Goal: Task Accomplishment & Management: Complete application form

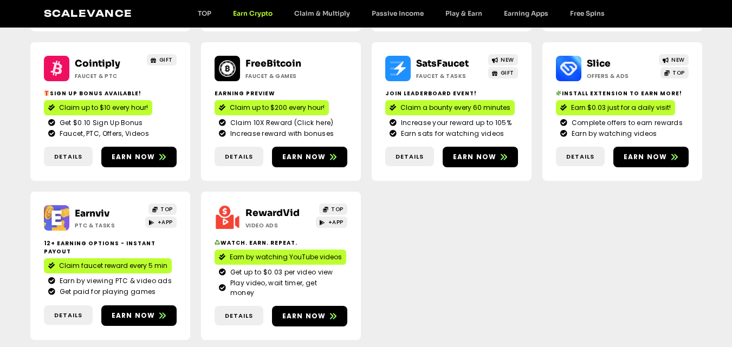
scroll to position [313, 0]
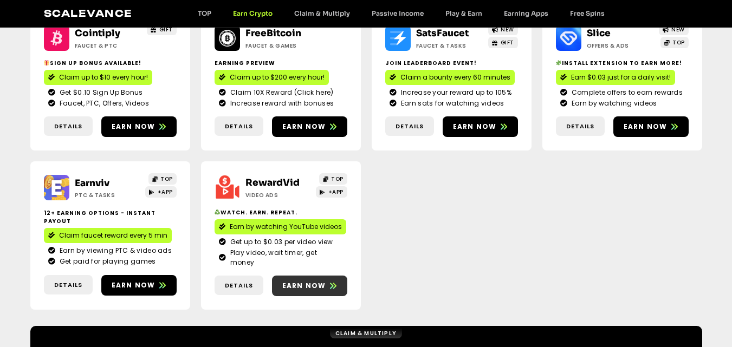
click at [314, 281] on span "Earn now" at bounding box center [304, 286] width 44 height 10
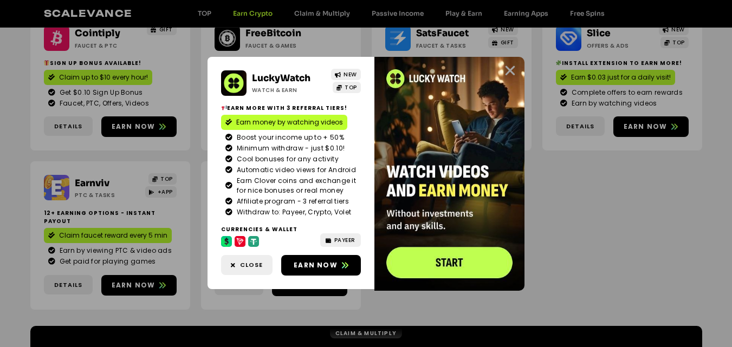
click at [514, 68] on icon "Close" at bounding box center [510, 71] width 14 height 14
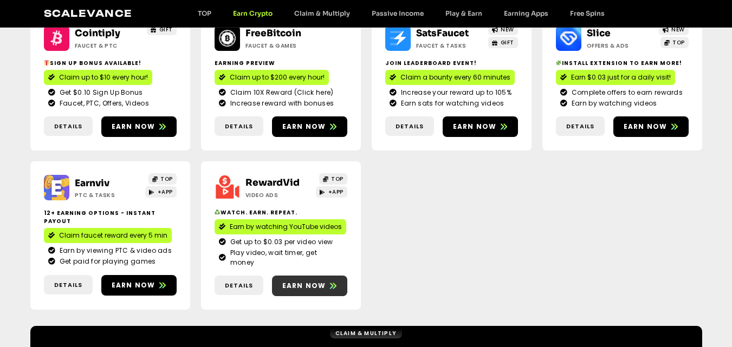
click at [292, 281] on span "Earn now" at bounding box center [304, 286] width 44 height 10
click at [303, 281] on span "Earn now" at bounding box center [304, 286] width 44 height 10
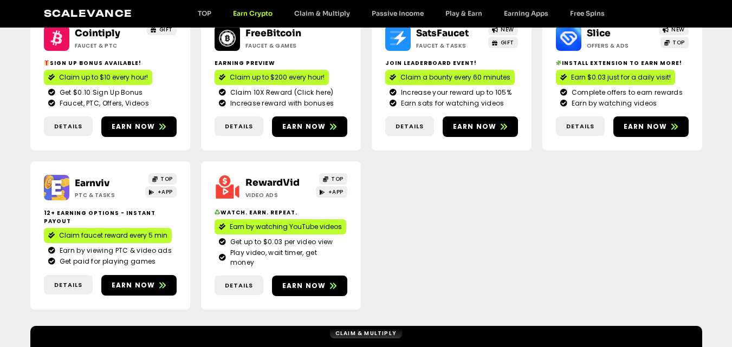
scroll to position [313, 0]
click at [317, 281] on span "Earn now" at bounding box center [304, 286] width 44 height 10
